Goal: Obtain resource: Obtain resource

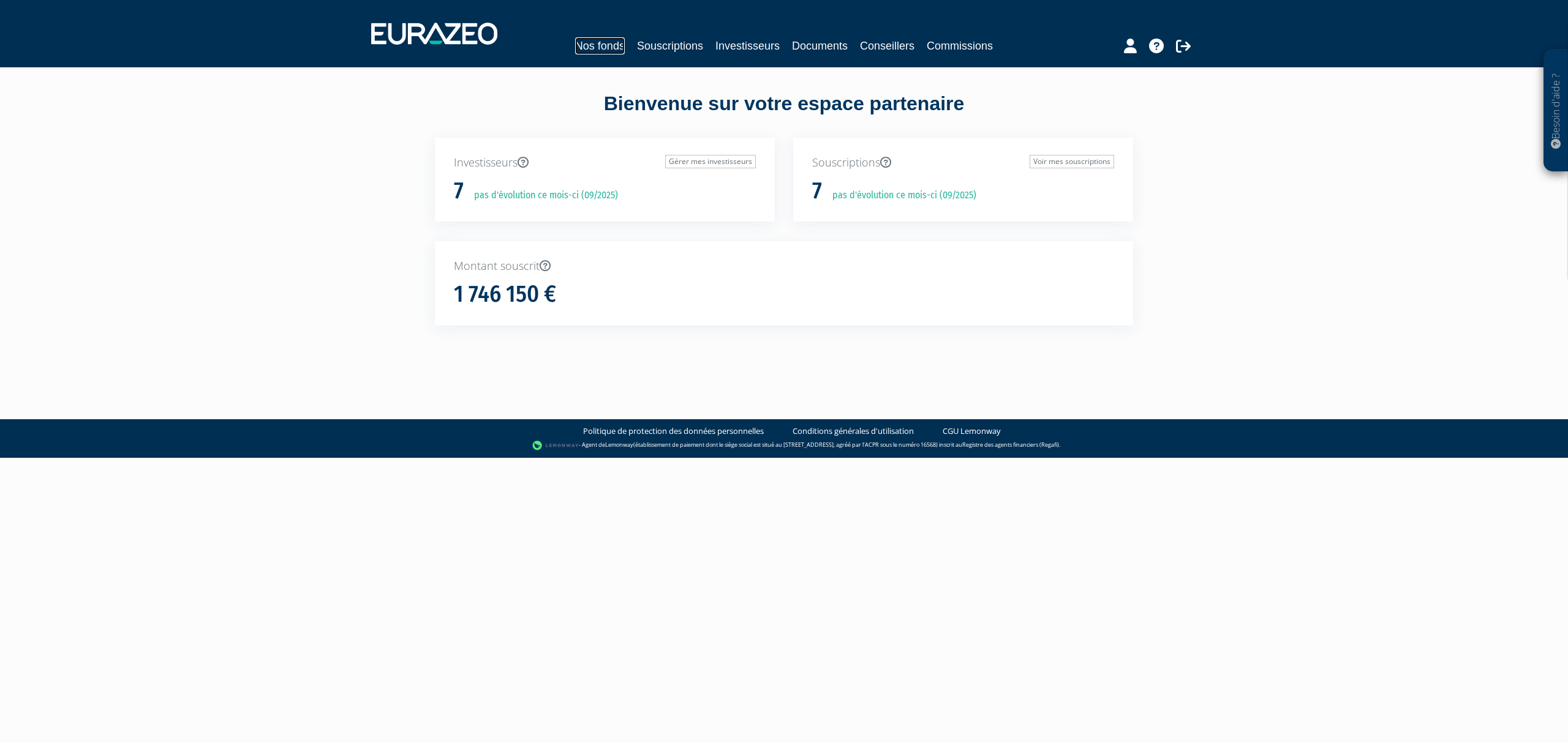
click at [576, 48] on link "Nos fonds" at bounding box center [600, 45] width 50 height 17
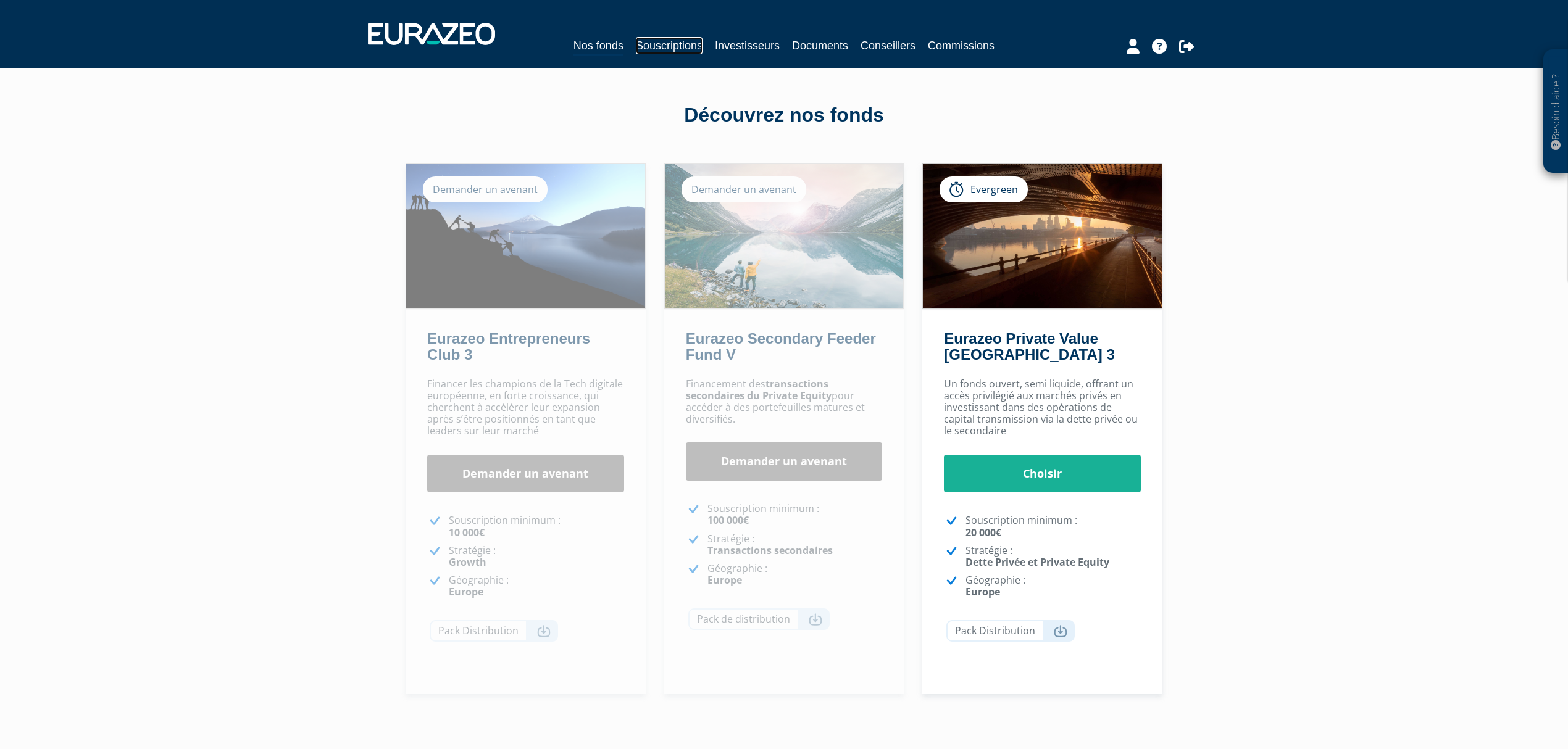
click at [658, 50] on link "Souscriptions" at bounding box center [669, 45] width 67 height 17
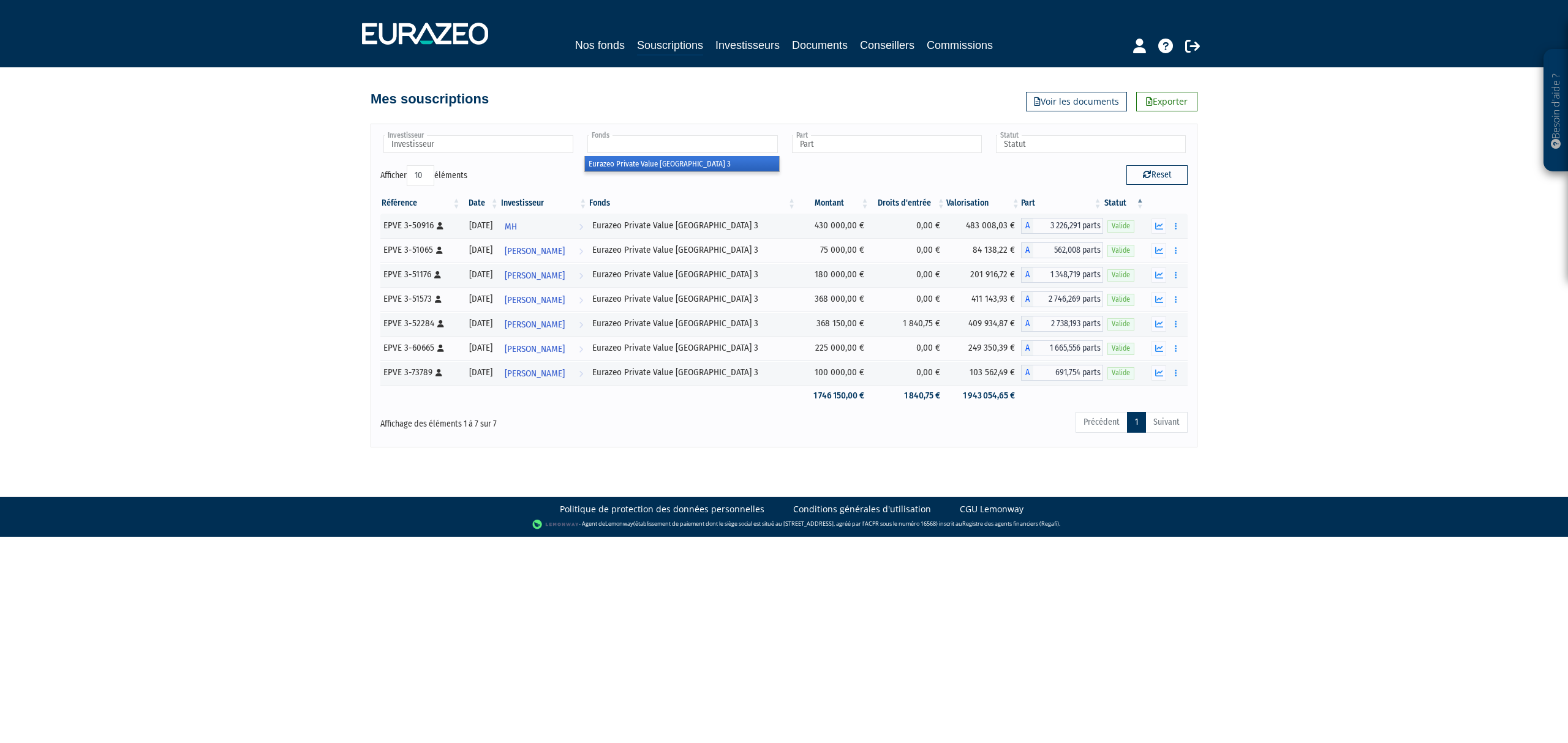
click at [639, 141] on input "text" at bounding box center [683, 144] width 190 height 18
type input "Fonds"
click at [816, 39] on link "Documents" at bounding box center [819, 45] width 56 height 17
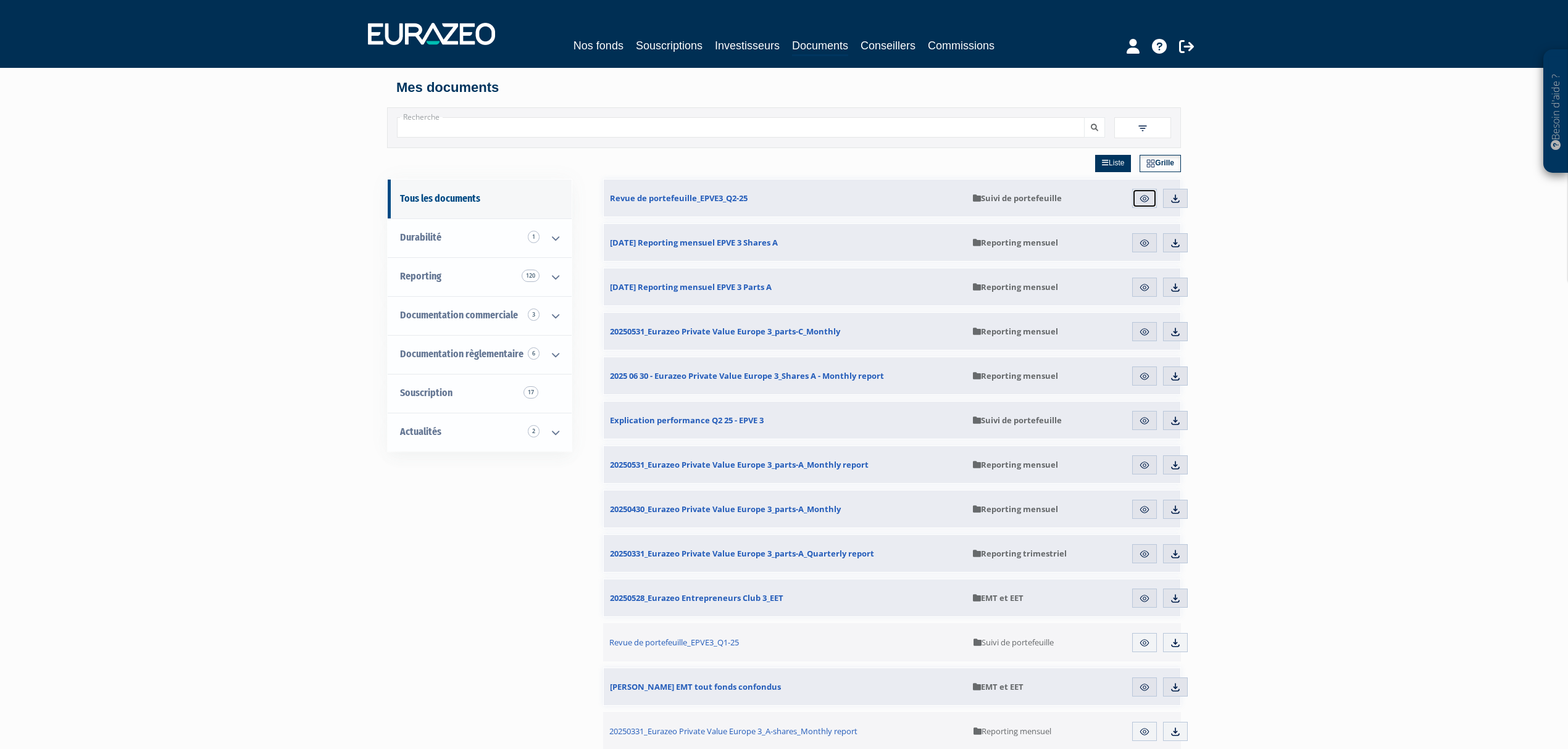
click at [1142, 203] on img at bounding box center [1145, 199] width 11 height 11
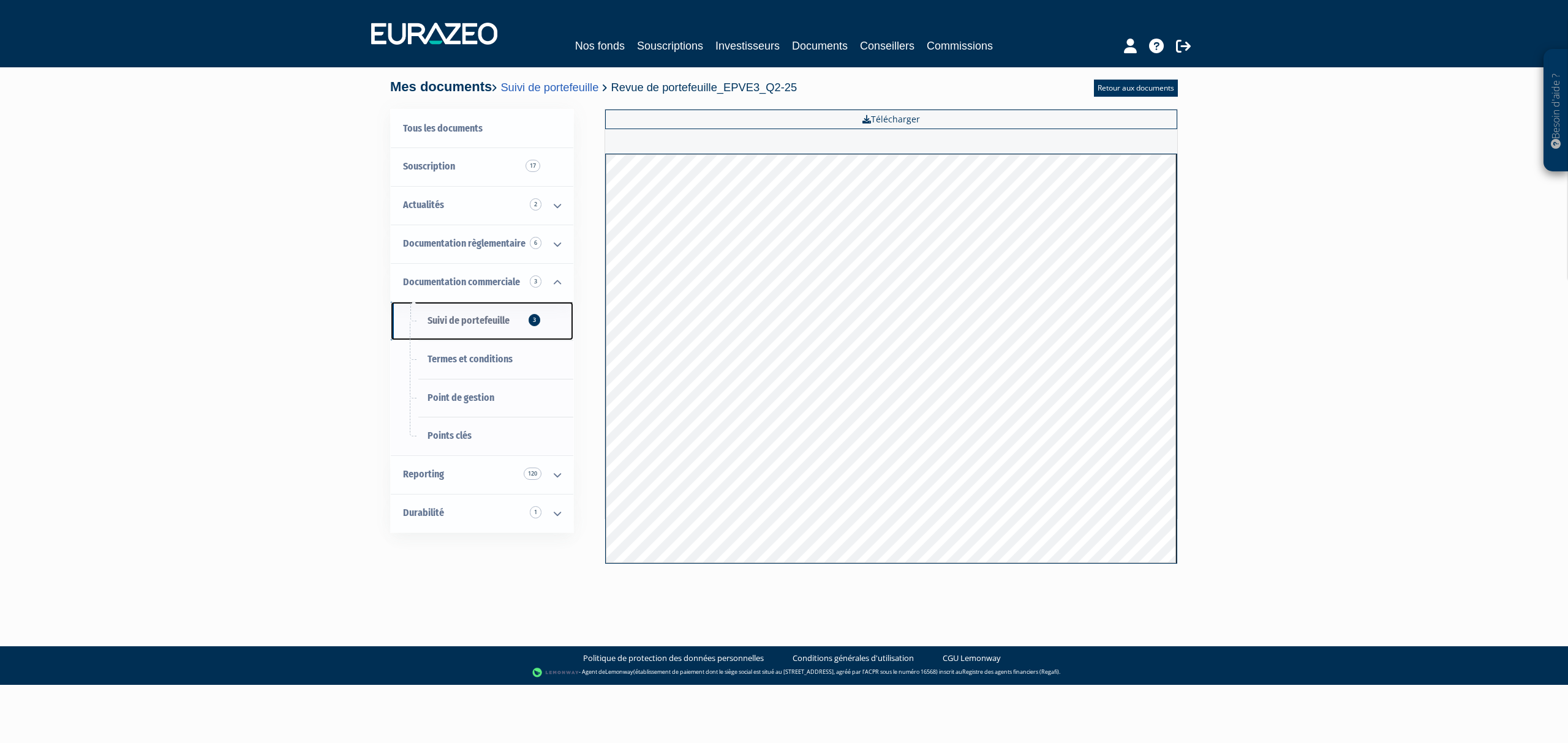
click at [486, 319] on span "Suivi de portefeuille 3" at bounding box center [468, 321] width 82 height 11
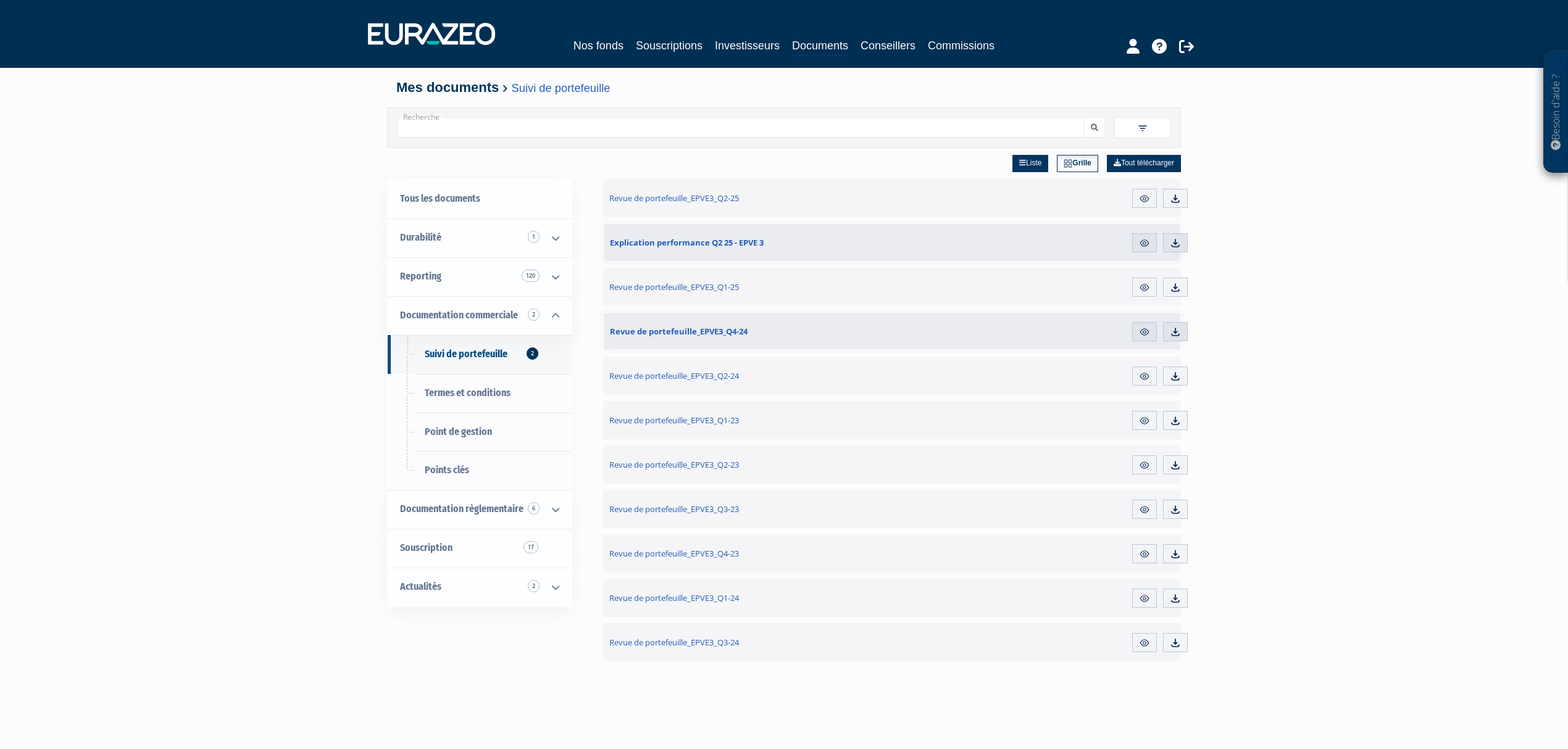
drag, startPoint x: 897, startPoint y: 232, endPoint x: 1294, endPoint y: 321, distance: 406.9
click at [1294, 321] on div "Besoin d'aide ? × J'ai besoin d'aide Si vous avez une question à propos du fonc…" at bounding box center [784, 470] width 1568 height 940
